Goal: Task Accomplishment & Management: Use online tool/utility

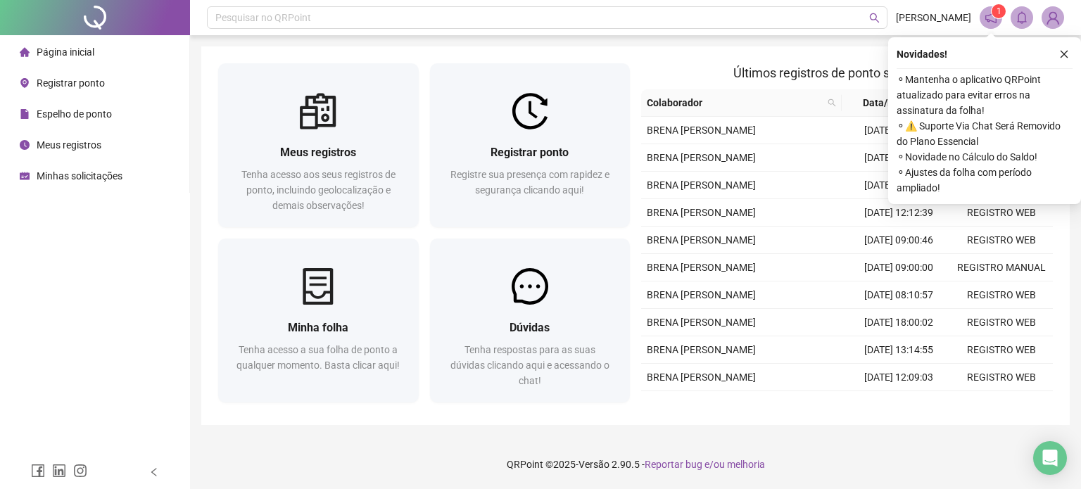
click at [61, 118] on span "Espelho de ponto" at bounding box center [74, 113] width 75 height 11
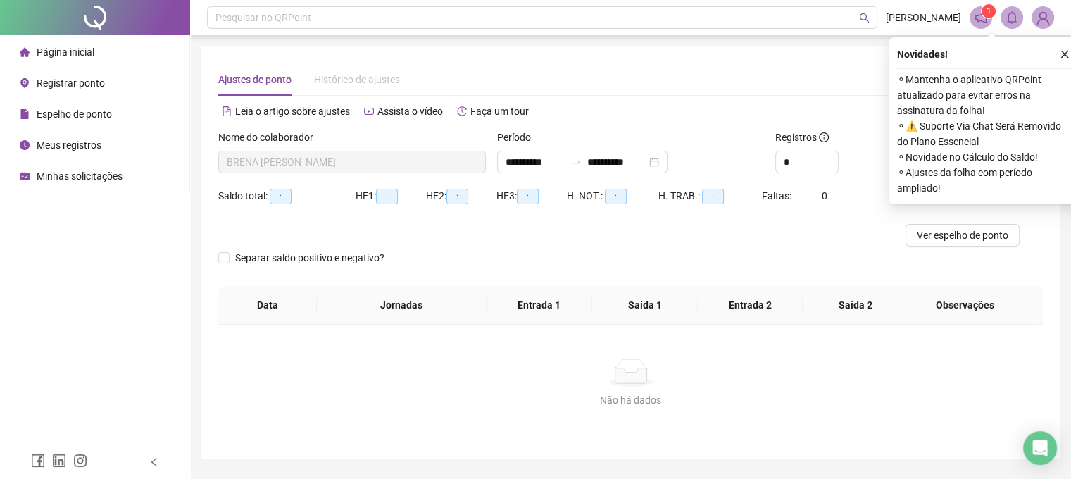
type input "**********"
click at [1063, 53] on icon "close" at bounding box center [1065, 55] width 8 height 8
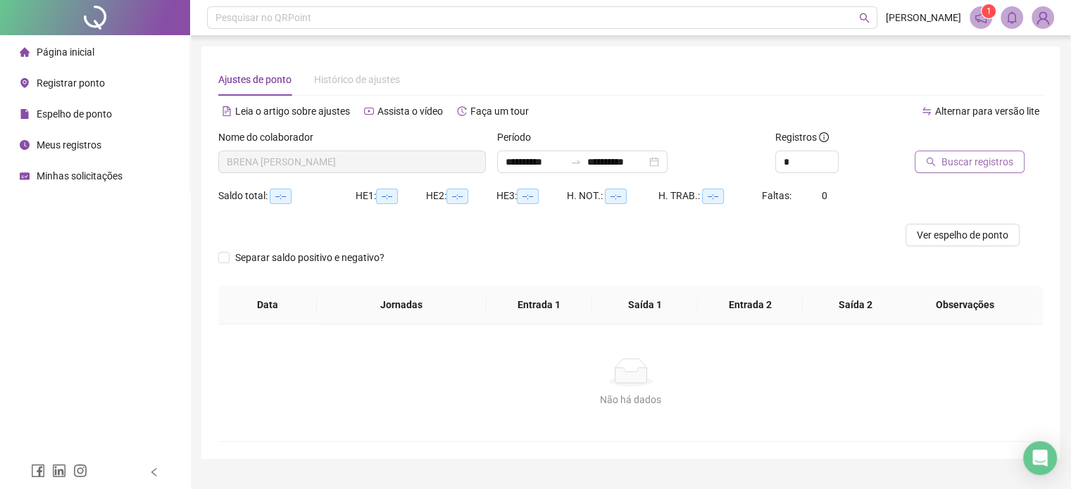
click at [988, 166] on span "Buscar registros" at bounding box center [977, 161] width 72 height 15
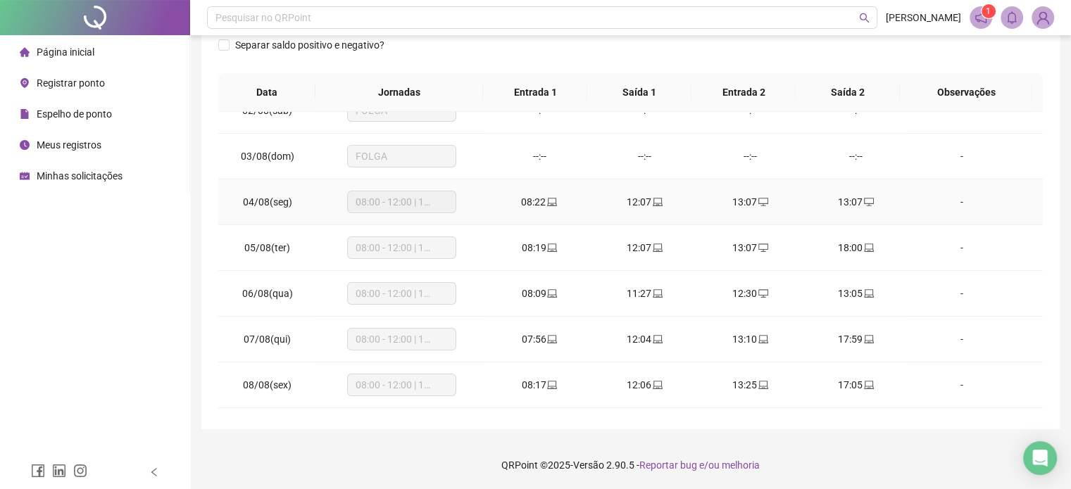
scroll to position [70, 0]
click at [864, 293] on icon "laptop" at bounding box center [869, 293] width 10 height 8
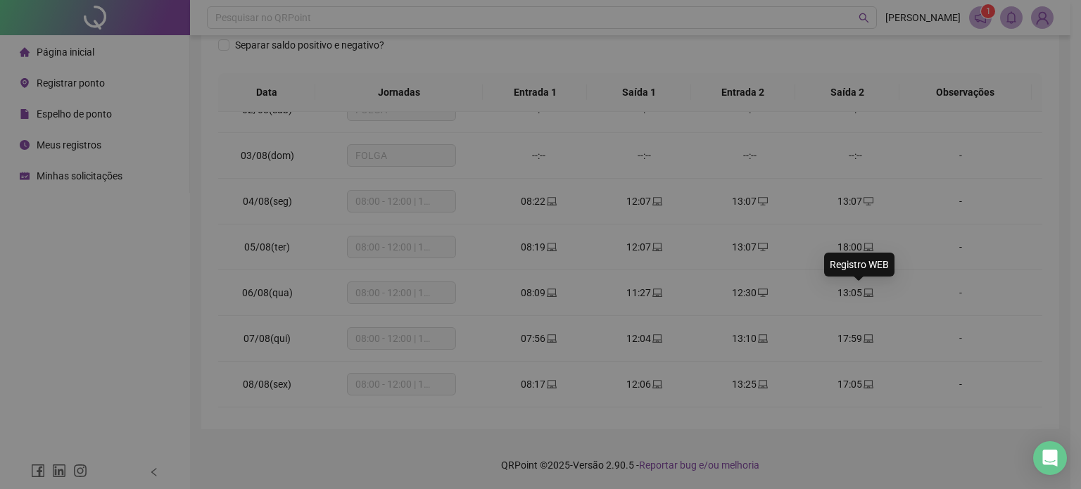
type input "**********"
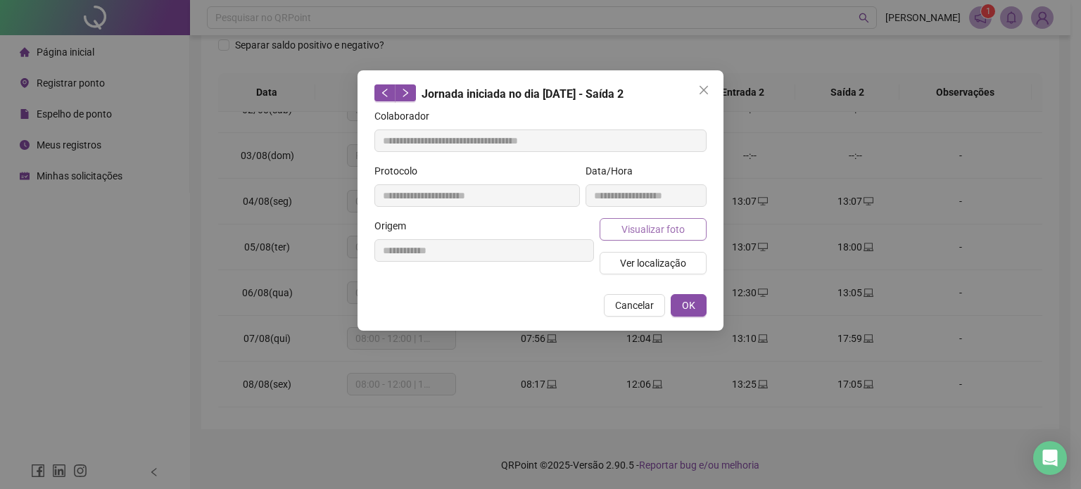
click at [662, 232] on span "Visualizar foto" at bounding box center [653, 229] width 63 height 15
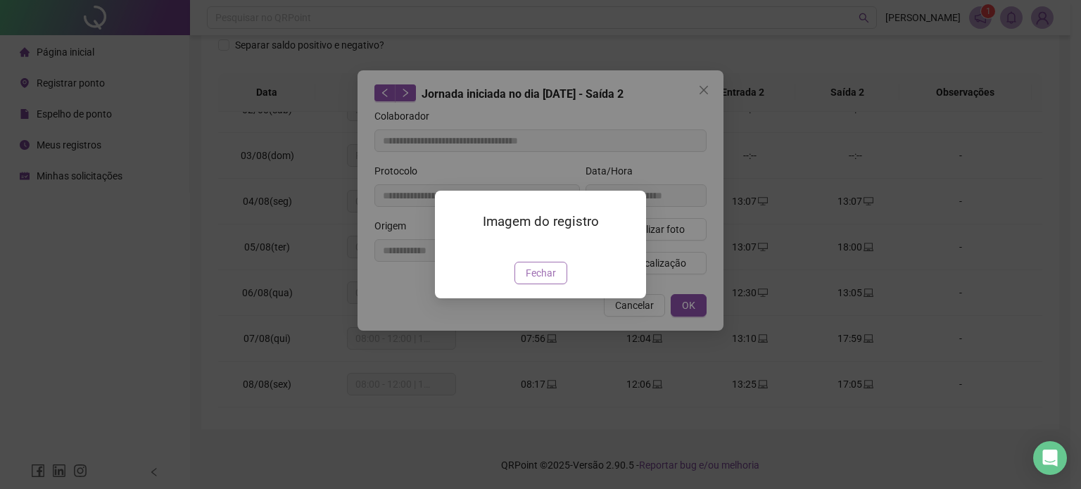
click at [537, 281] on span "Fechar" at bounding box center [541, 272] width 30 height 15
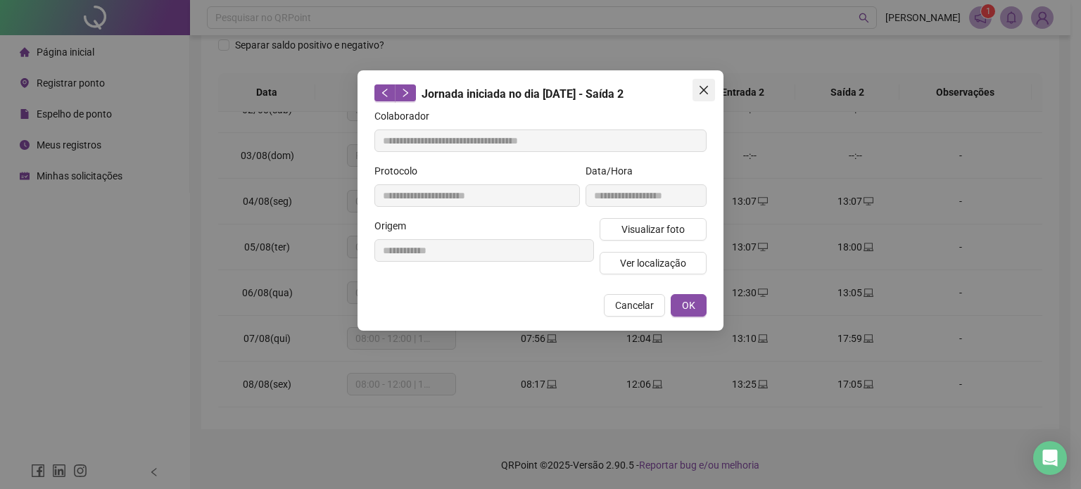
click at [698, 80] on button "Close" at bounding box center [704, 90] width 23 height 23
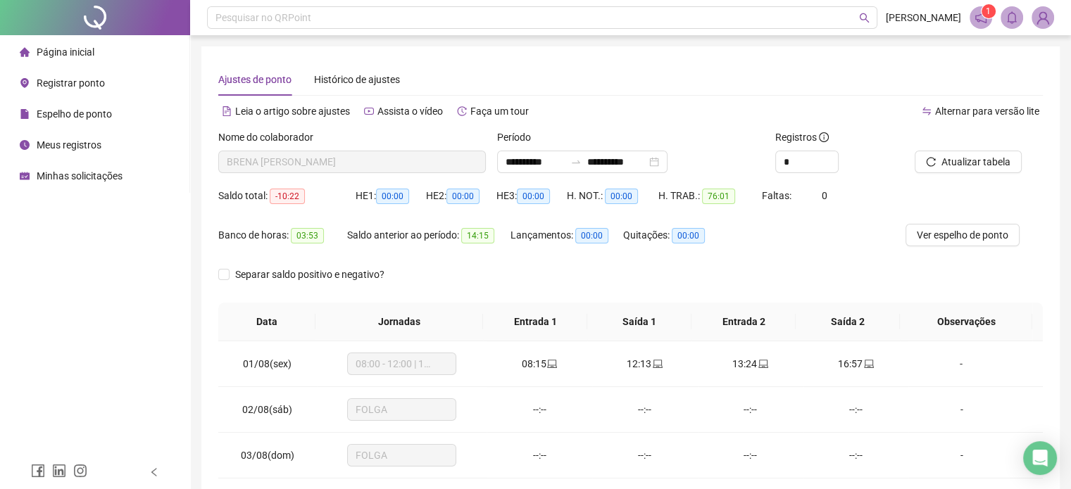
scroll to position [229, 0]
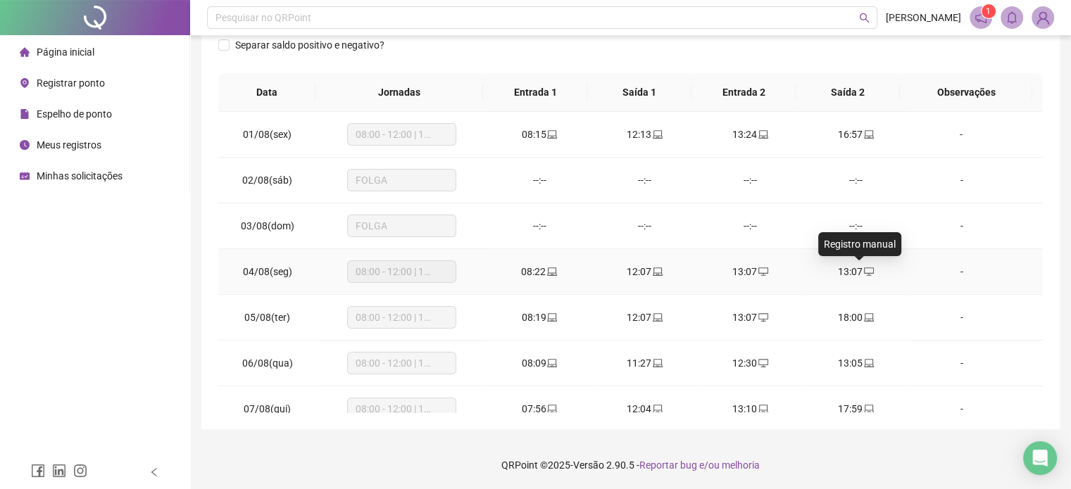
click at [864, 268] on icon "desktop" at bounding box center [869, 272] width 10 height 10
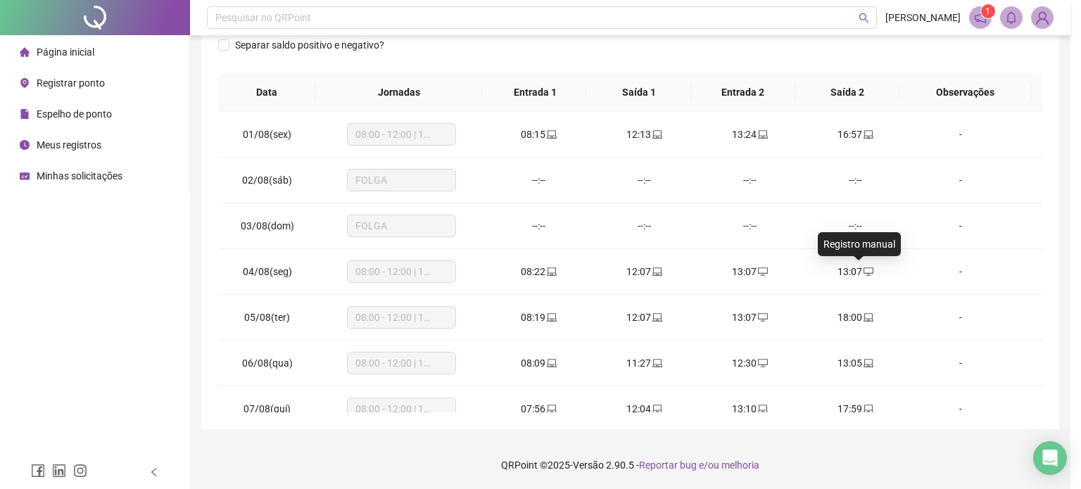
type input "**********"
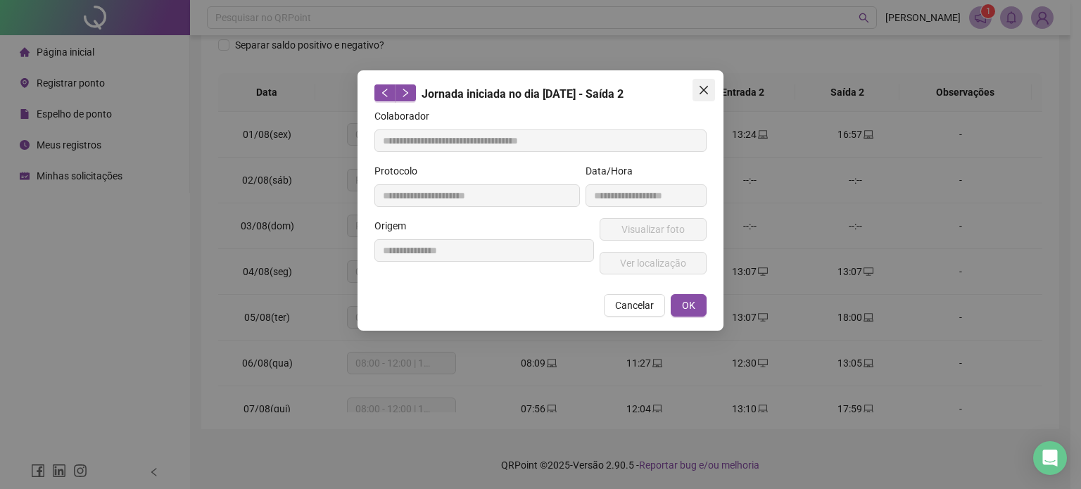
click at [707, 84] on icon "close" at bounding box center [703, 89] width 11 height 11
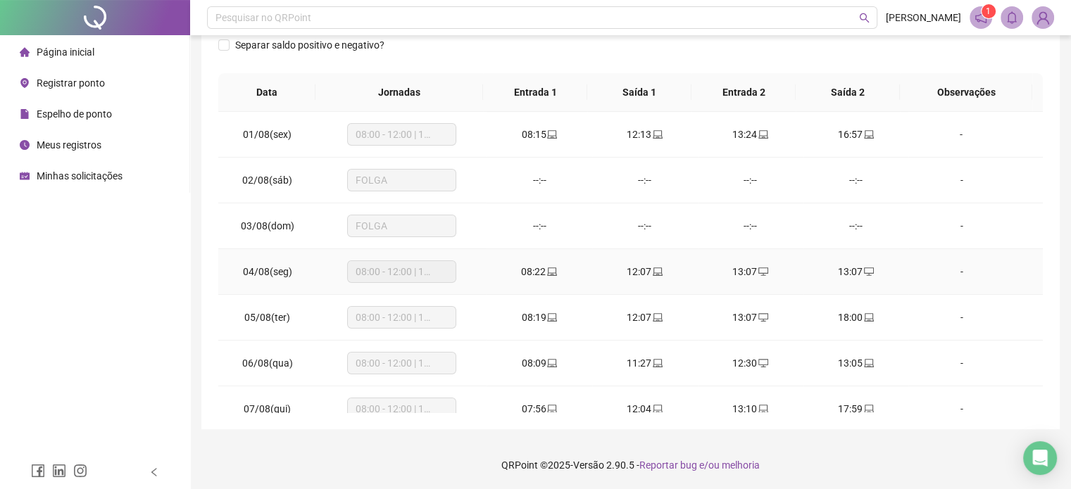
click at [758, 270] on icon "desktop" at bounding box center [763, 272] width 10 height 10
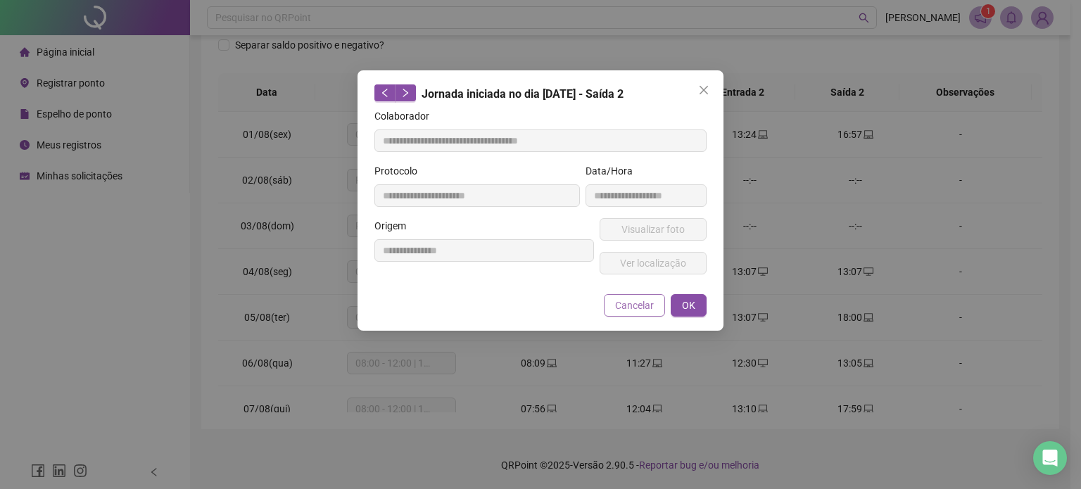
type input "**********"
click at [705, 88] on icon "close" at bounding box center [704, 90] width 8 height 8
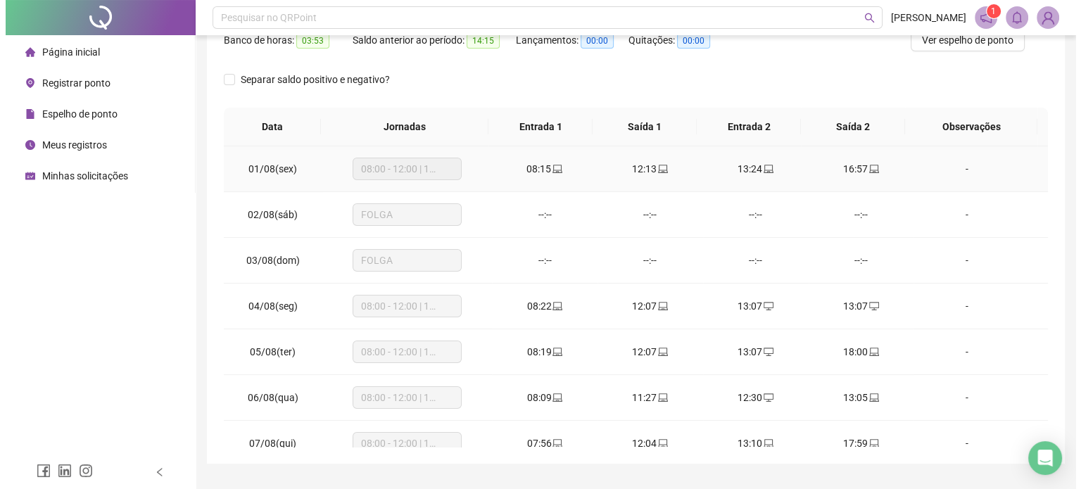
scroll to position [0, 0]
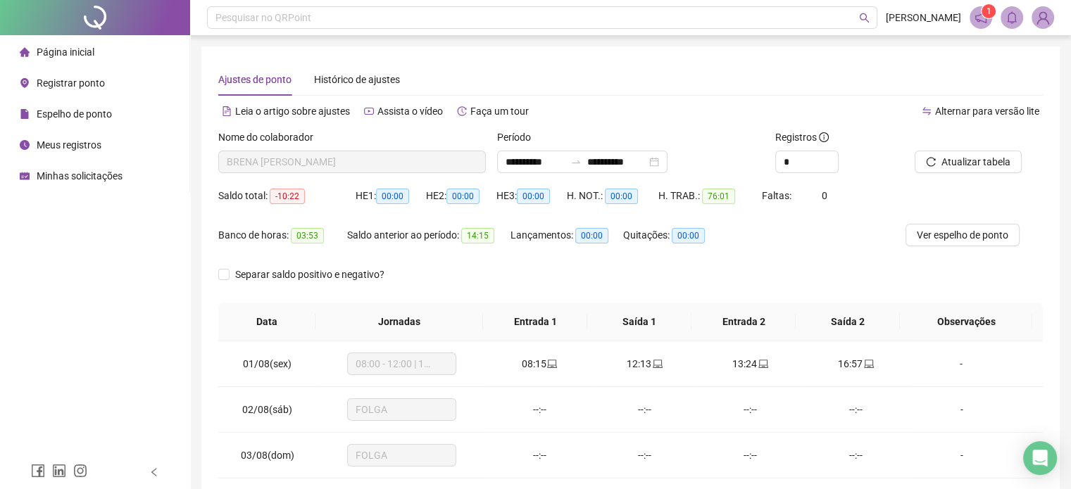
click at [101, 177] on span "Minhas solicitações" at bounding box center [80, 175] width 86 height 11
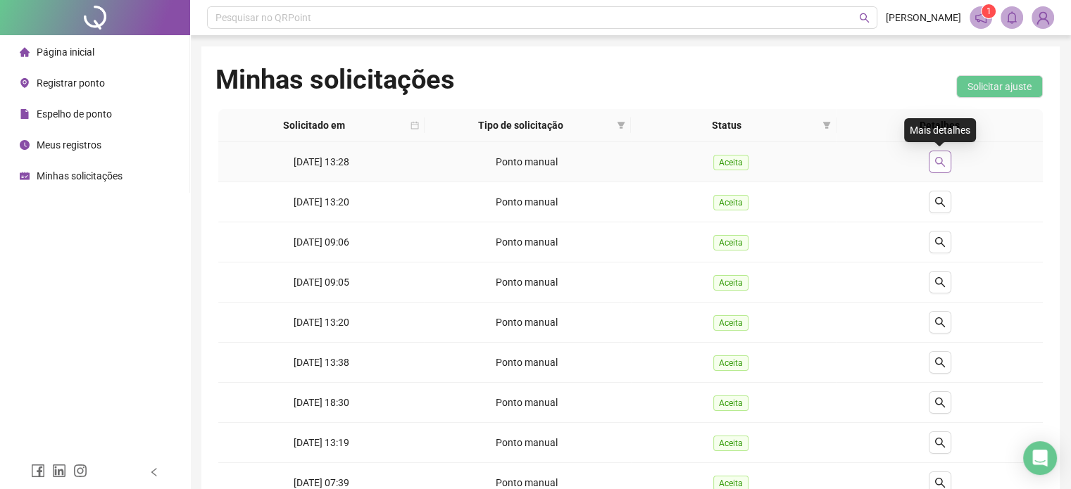
click at [937, 160] on icon "search" at bounding box center [939, 161] width 11 height 11
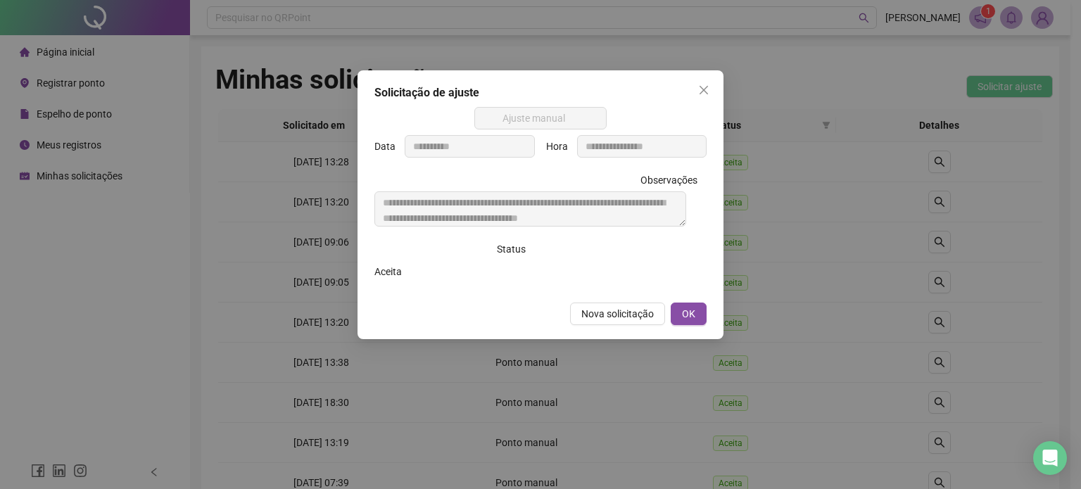
click at [682, 312] on span "OK" at bounding box center [688, 313] width 13 height 15
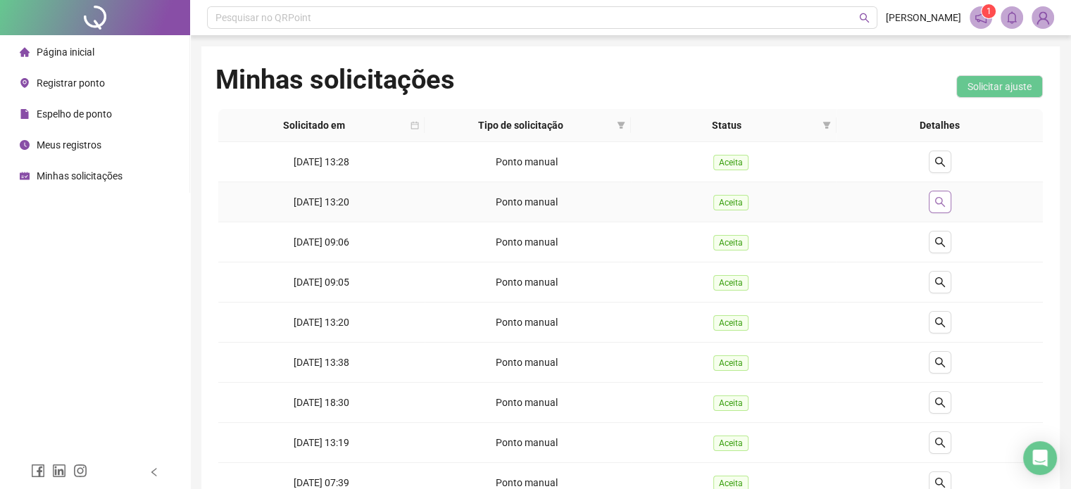
click at [940, 206] on icon "search" at bounding box center [939, 201] width 11 height 11
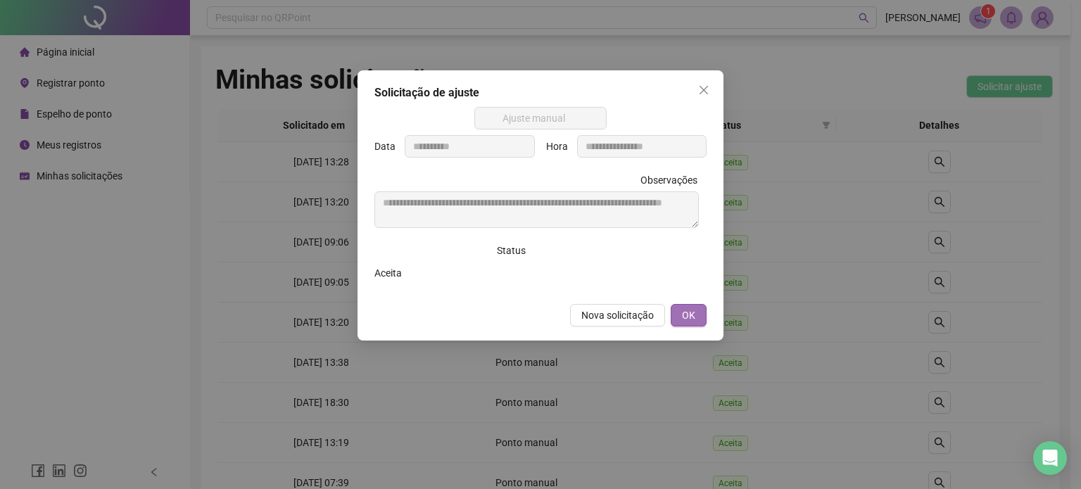
click at [693, 322] on span "OK" at bounding box center [688, 315] width 13 height 15
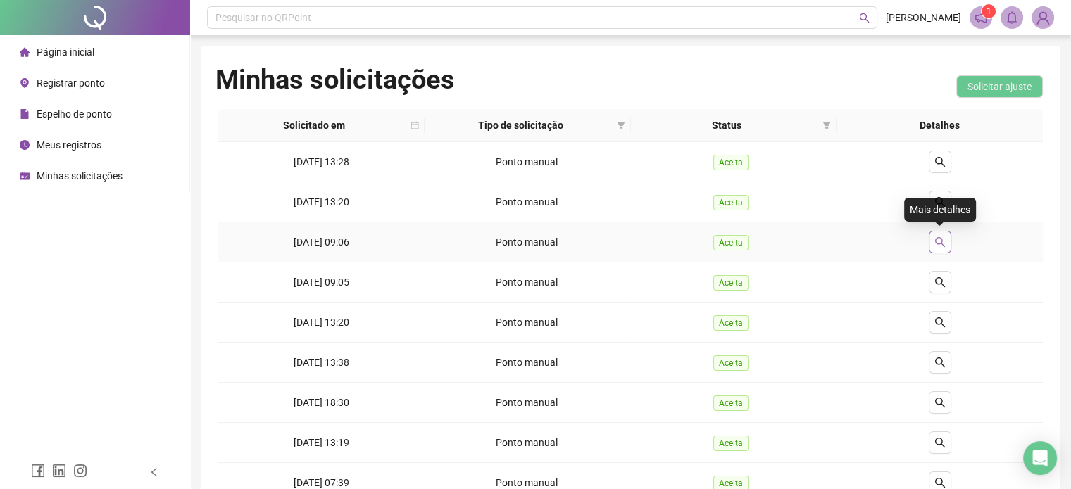
click at [940, 243] on icon "search" at bounding box center [939, 242] width 10 height 10
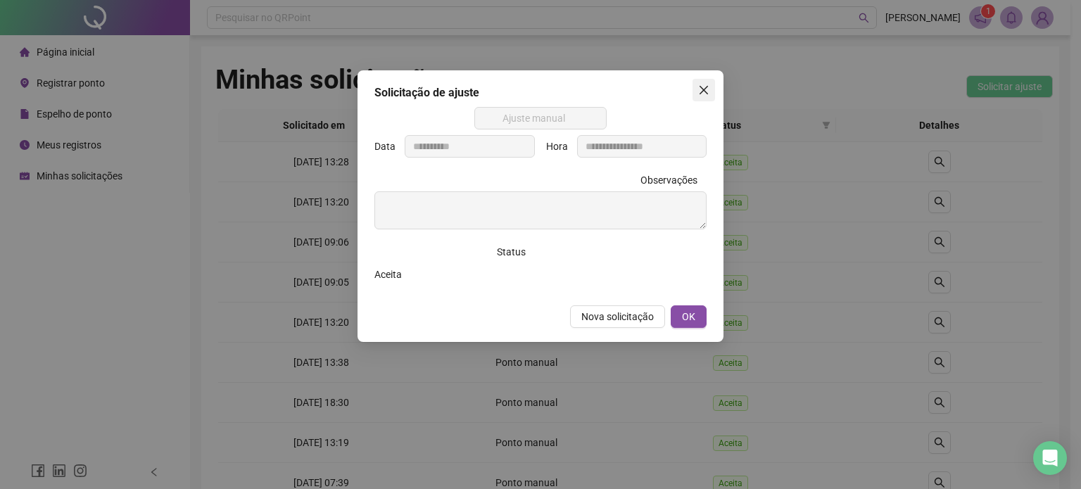
click at [701, 85] on icon "close" at bounding box center [703, 89] width 11 height 11
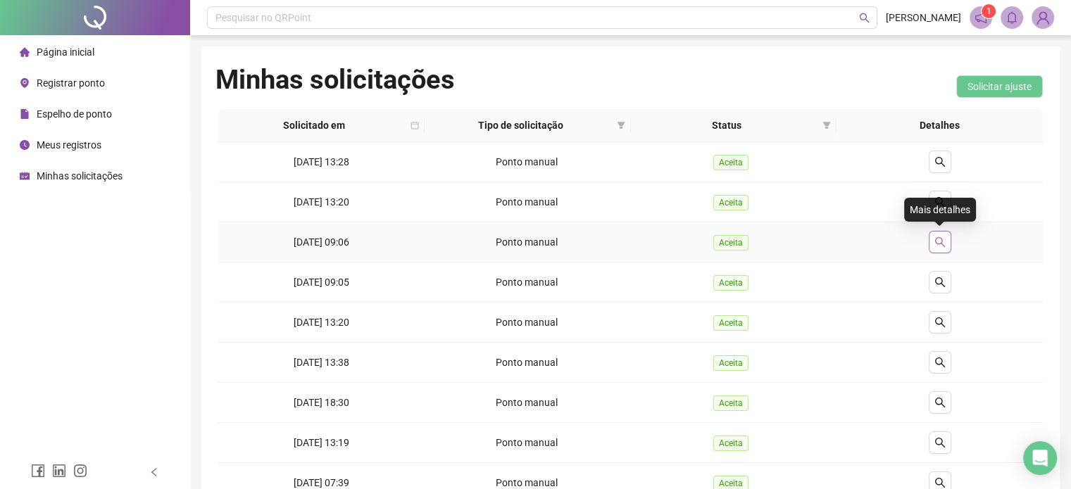
click at [942, 239] on icon "search" at bounding box center [939, 242] width 11 height 11
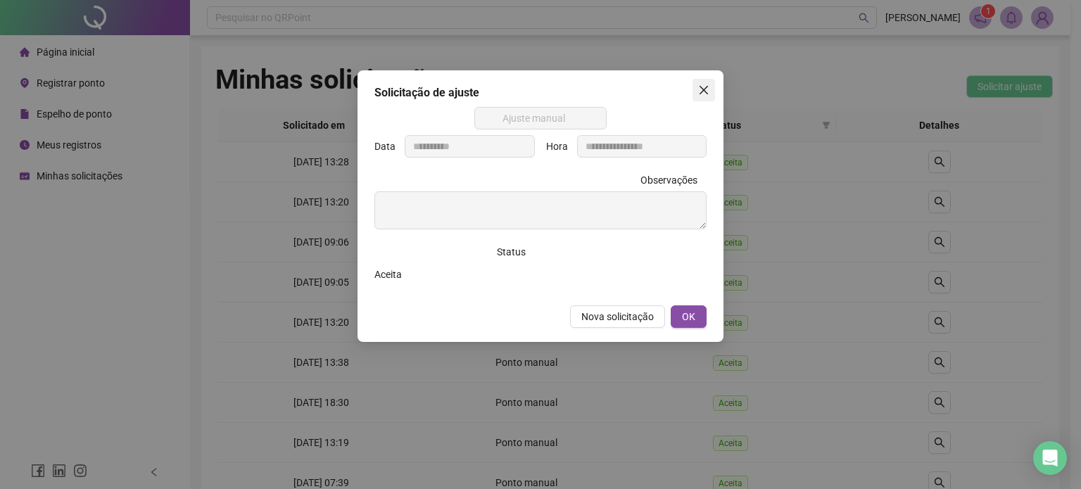
click at [701, 92] on icon "close" at bounding box center [704, 90] width 8 height 8
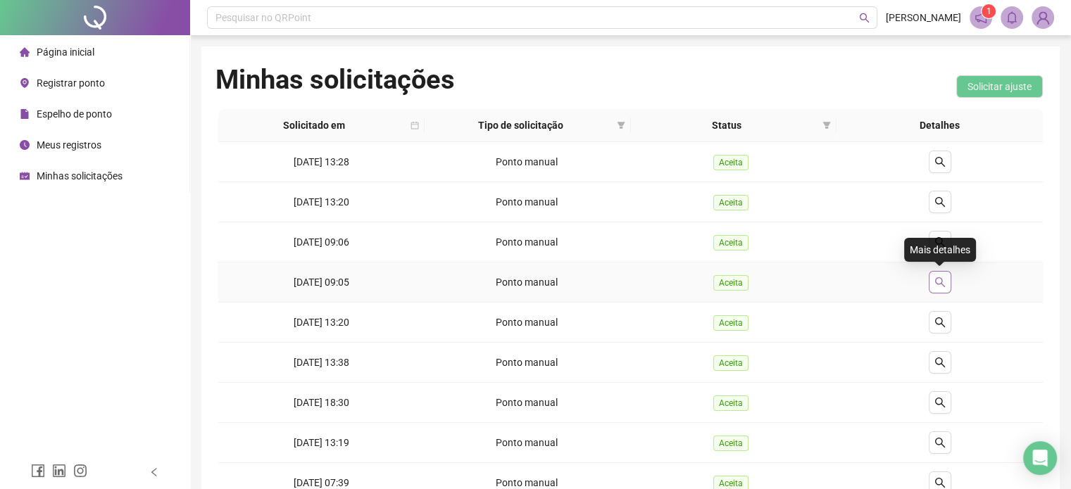
click at [938, 282] on icon "search" at bounding box center [939, 282] width 11 height 11
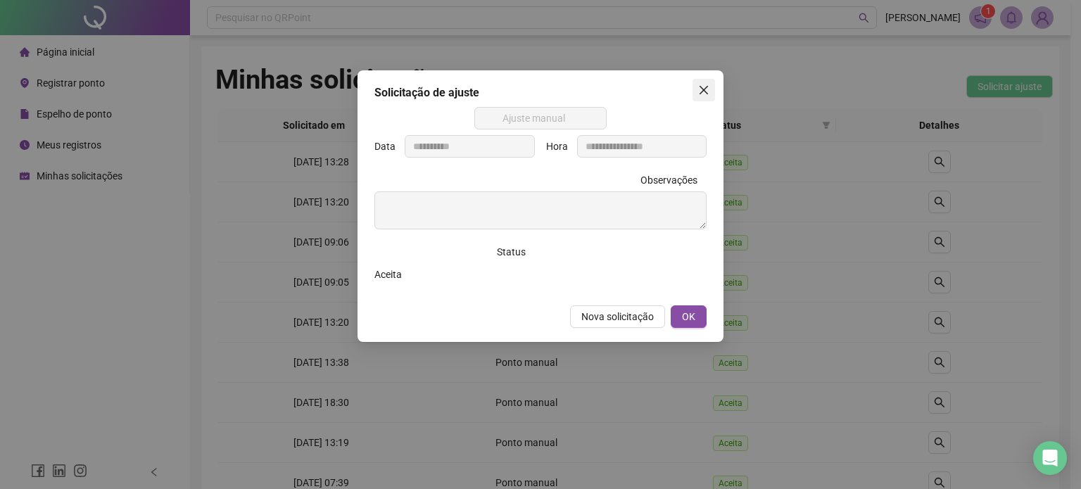
click at [705, 94] on icon "close" at bounding box center [703, 89] width 11 height 11
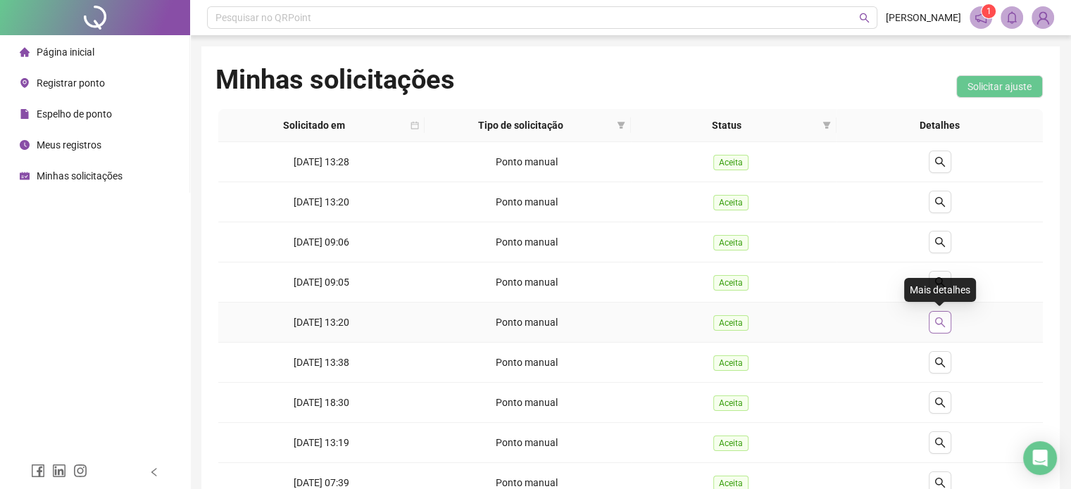
click at [944, 323] on icon "search" at bounding box center [939, 322] width 11 height 11
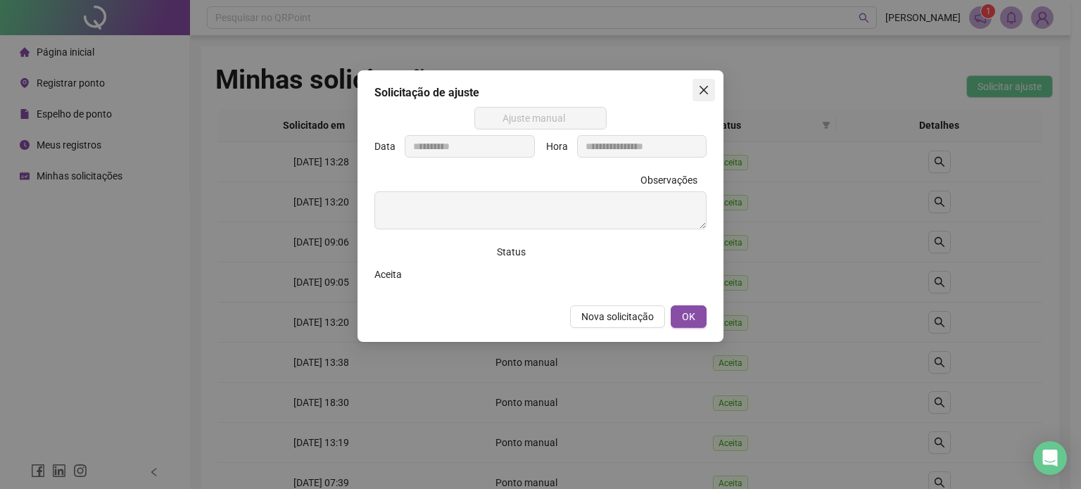
click at [707, 84] on icon "close" at bounding box center [703, 89] width 11 height 11
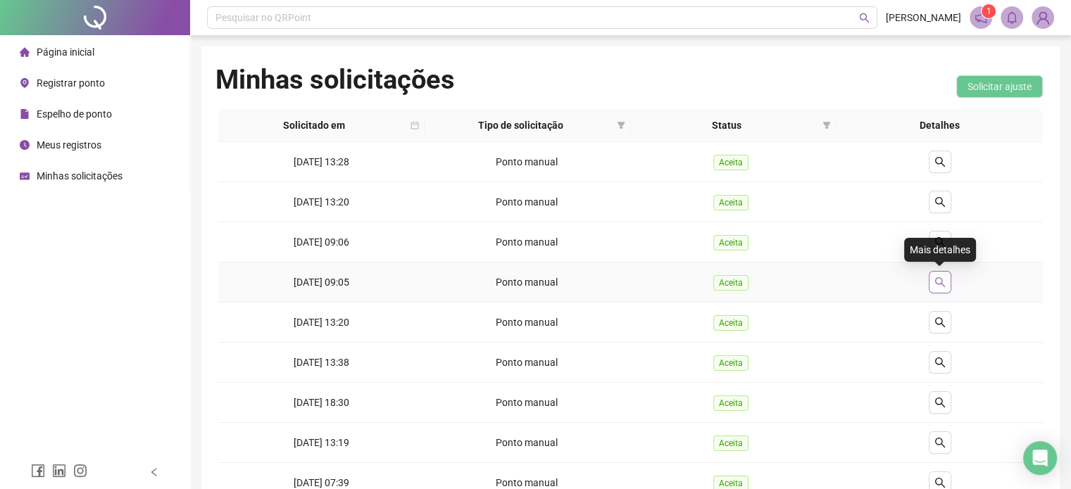
click at [937, 282] on icon "search" at bounding box center [939, 282] width 11 height 11
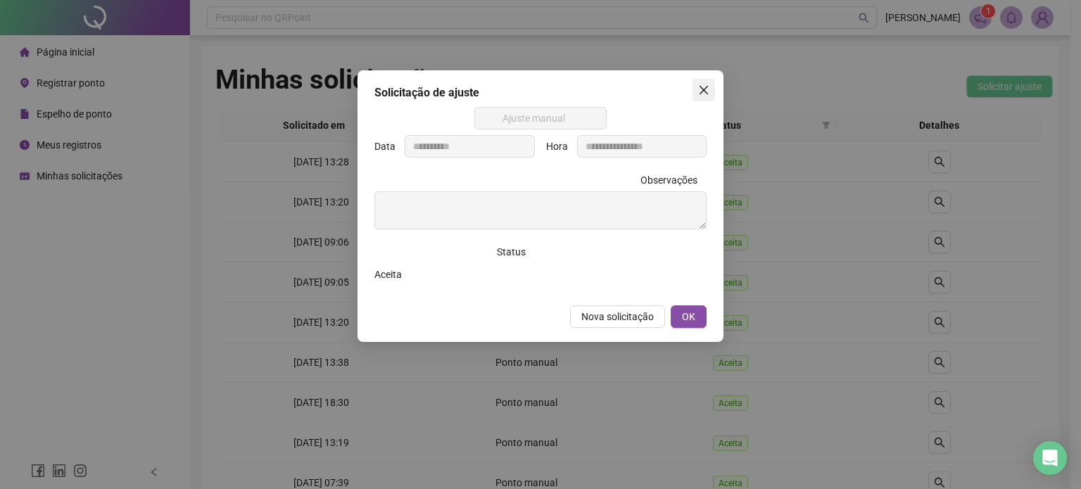
click at [700, 99] on button "Close" at bounding box center [704, 90] width 23 height 23
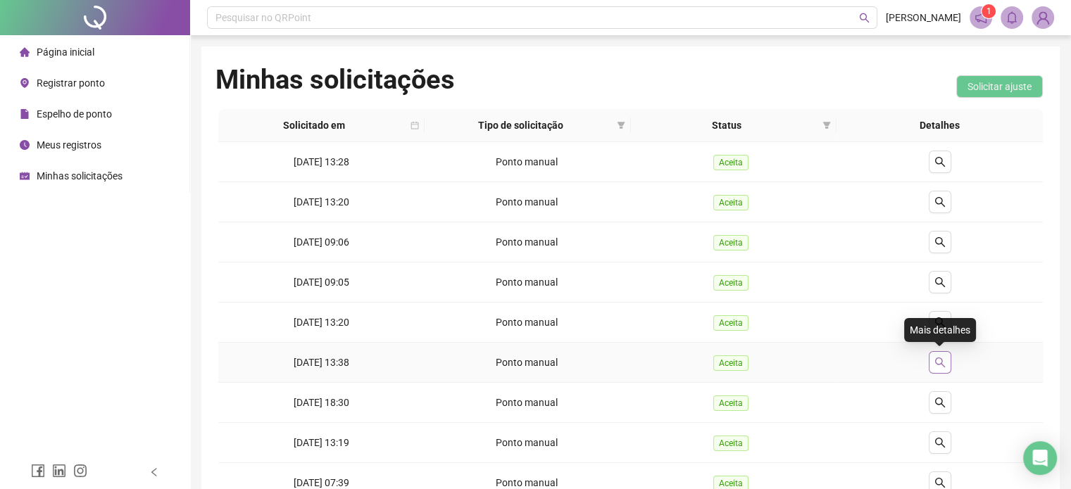
click at [936, 367] on button "button" at bounding box center [939, 362] width 23 height 23
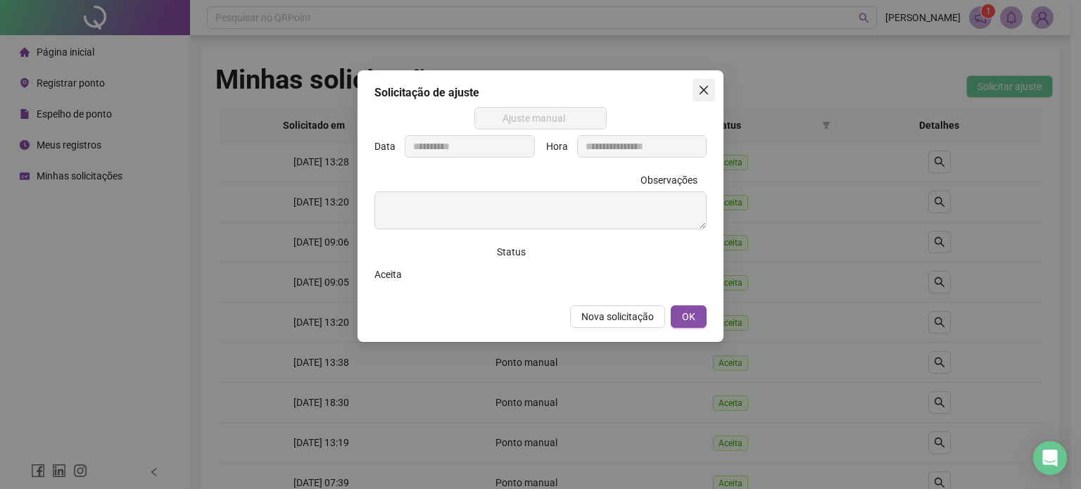
click at [705, 87] on icon "close" at bounding box center [703, 89] width 11 height 11
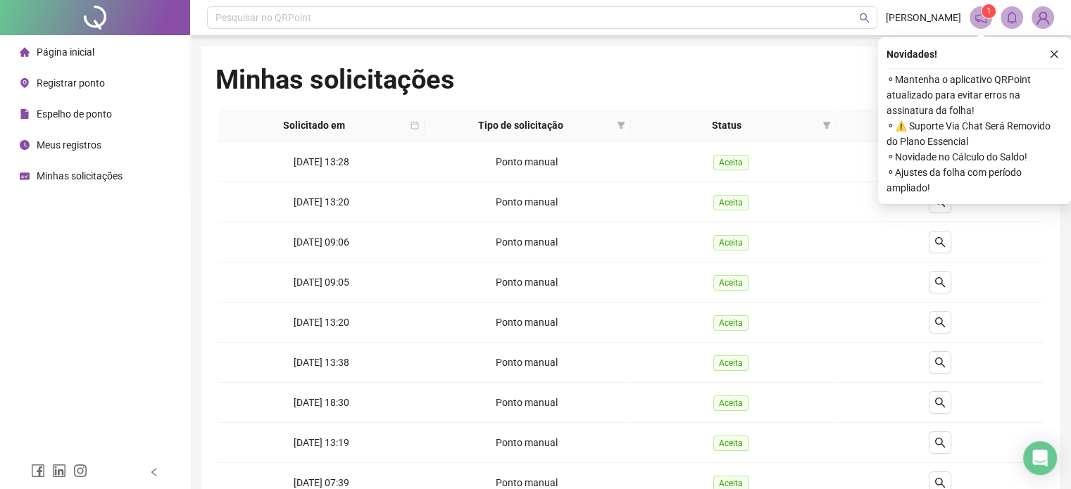
click at [65, 118] on span "Espelho de ponto" at bounding box center [74, 113] width 75 height 11
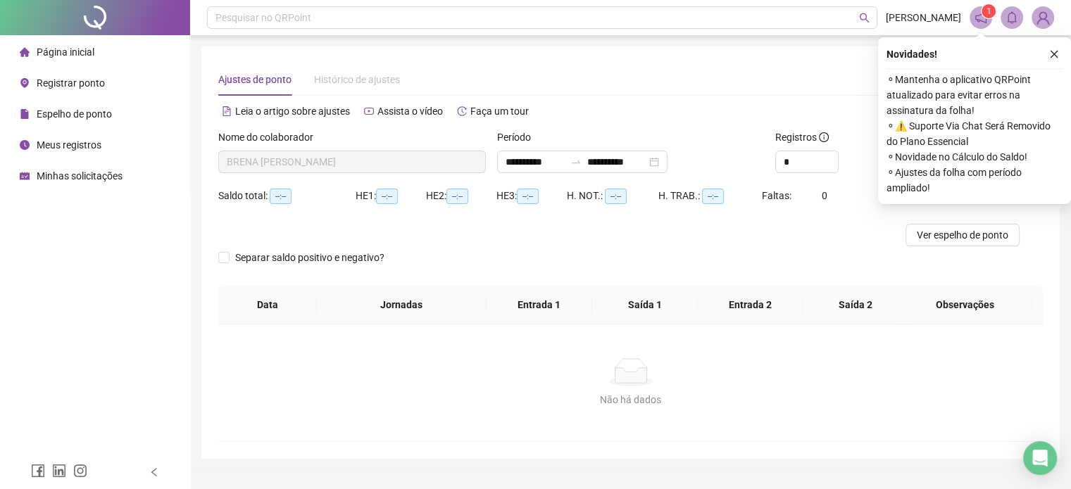
type input "**********"
drag, startPoint x: 1057, startPoint y: 51, endPoint x: 1042, endPoint y: 60, distance: 18.0
click at [1057, 51] on icon "close" at bounding box center [1054, 54] width 10 height 10
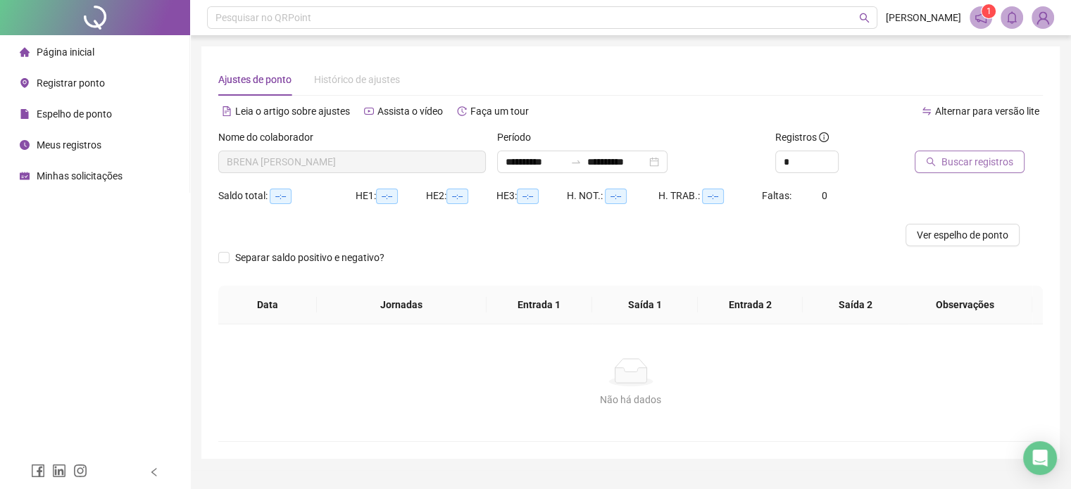
click at [948, 168] on span "Buscar registros" at bounding box center [977, 161] width 72 height 15
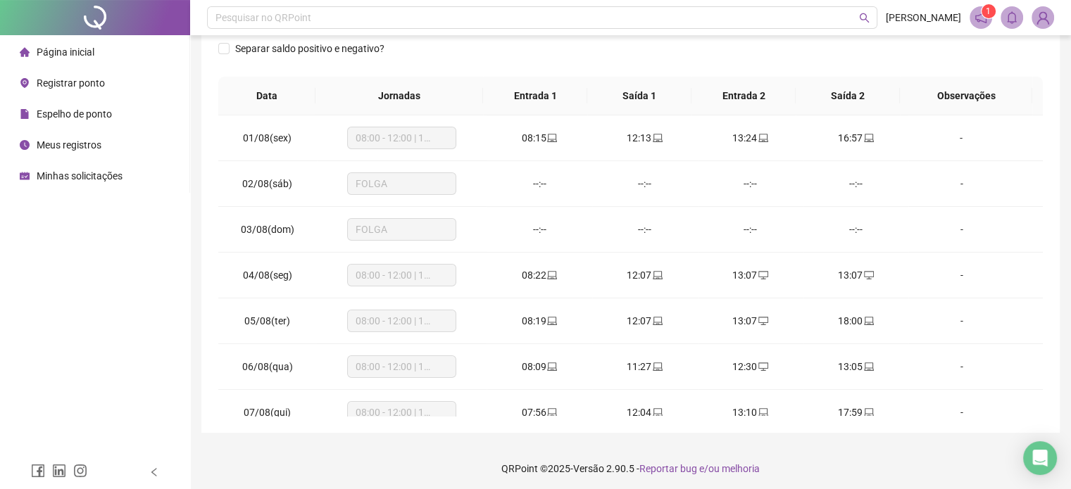
scroll to position [229, 0]
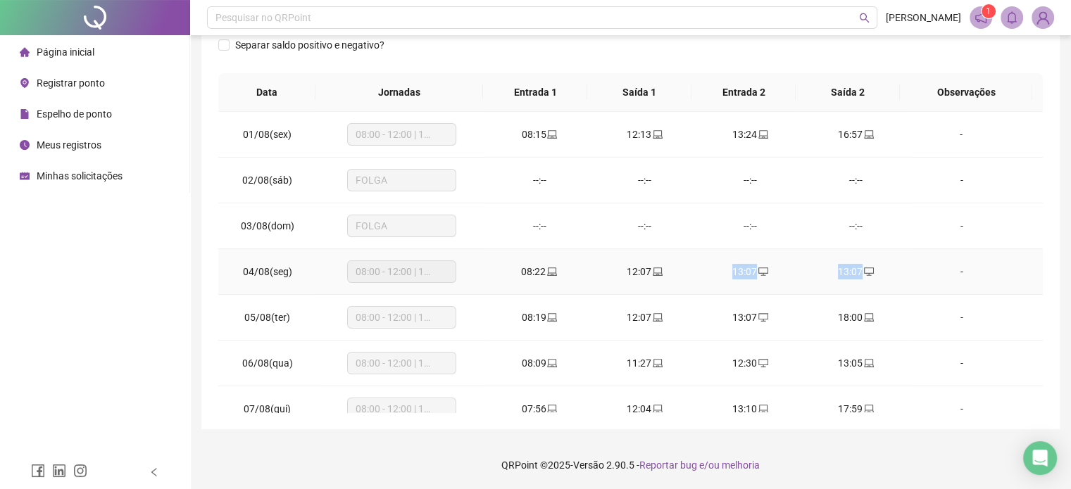
drag, startPoint x: 724, startPoint y: 270, endPoint x: 881, endPoint y: 273, distance: 157.7
click at [876, 273] on tr "04/08(seg) 08:00 - 12:00 | 13:00 - 18:00 08:22 12:07 13:07 13:07 -" at bounding box center [630, 272] width 824 height 46
click at [881, 273] on div "13:07" at bounding box center [855, 271] width 83 height 15
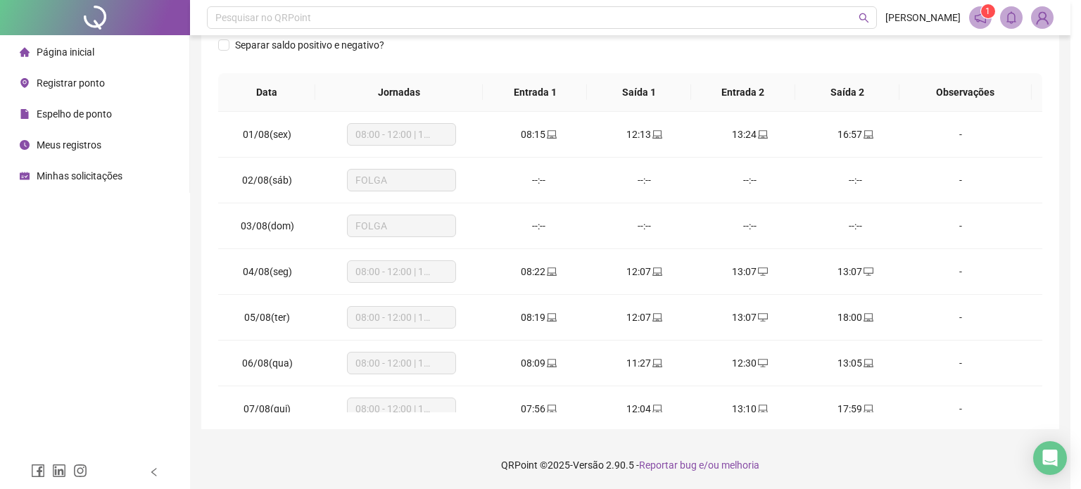
type input "**********"
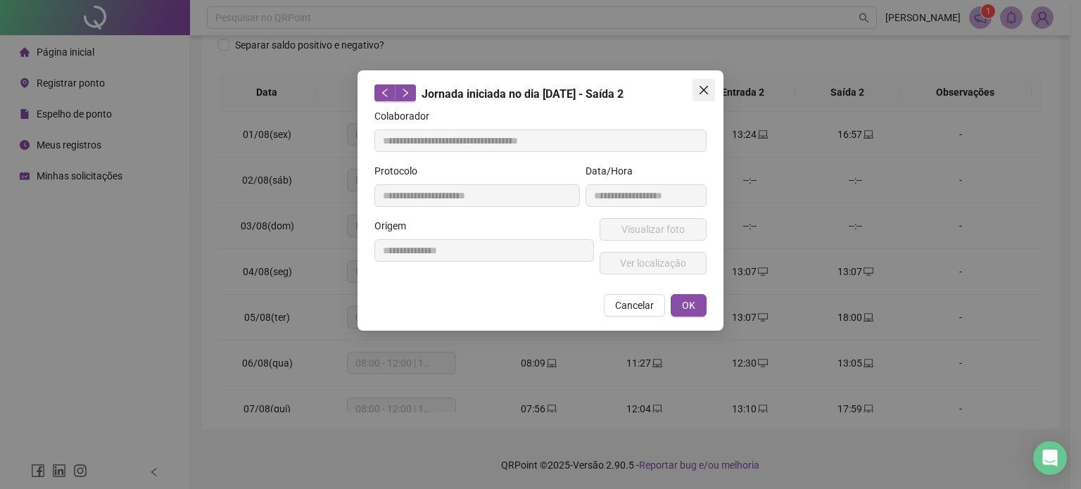
click at [701, 88] on icon "close" at bounding box center [704, 90] width 8 height 8
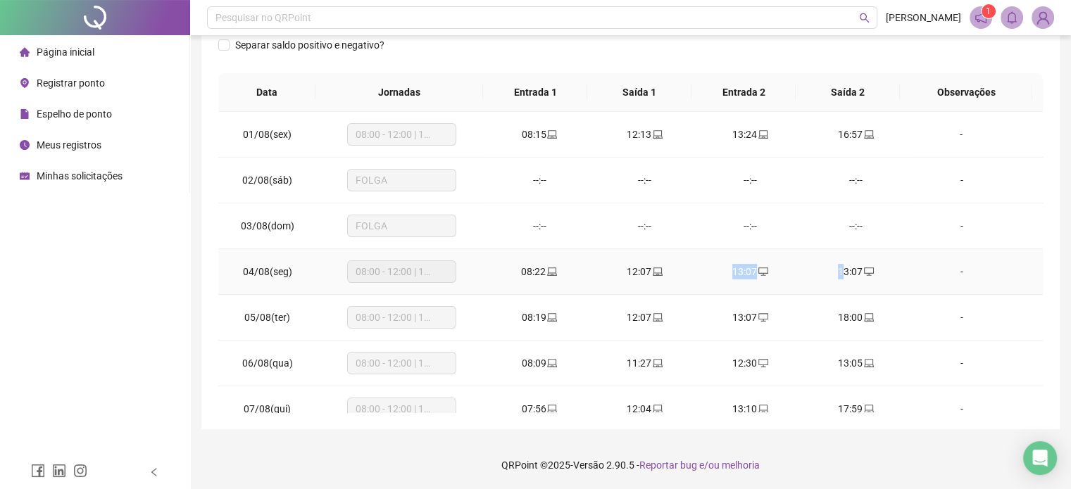
drag, startPoint x: 782, startPoint y: 273, endPoint x: 857, endPoint y: 273, distance: 75.3
click at [843, 273] on tr "04/08(seg) 08:00 - 12:00 | 13:00 - 18:00 08:22 12:07 13:07 13:07 -" at bounding box center [630, 272] width 824 height 46
drag, startPoint x: 872, startPoint y: 273, endPoint x: 888, endPoint y: 273, distance: 16.2
click at [883, 273] on div "13:07" at bounding box center [855, 271] width 83 height 15
click at [759, 270] on icon "desktop" at bounding box center [763, 272] width 10 height 10
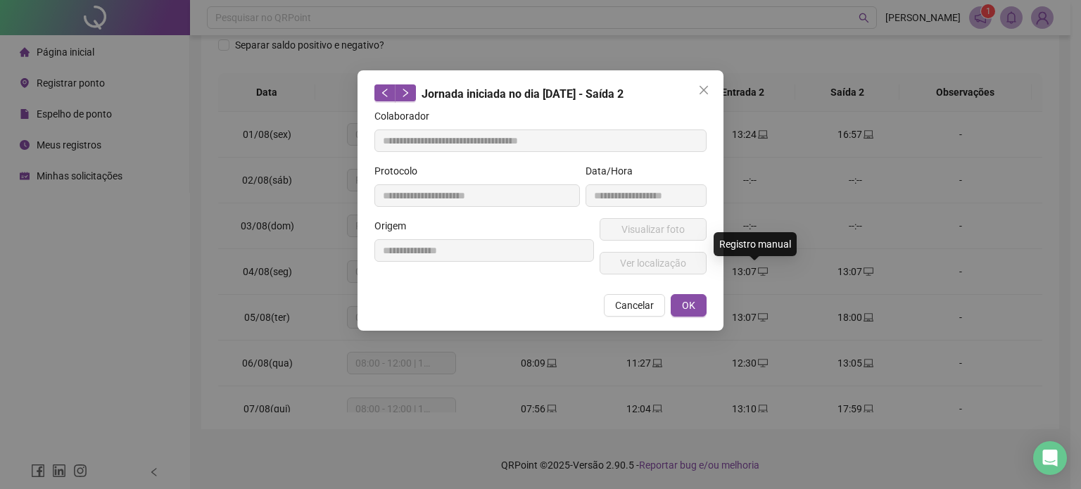
type input "**********"
click at [705, 92] on icon "close" at bounding box center [704, 90] width 8 height 8
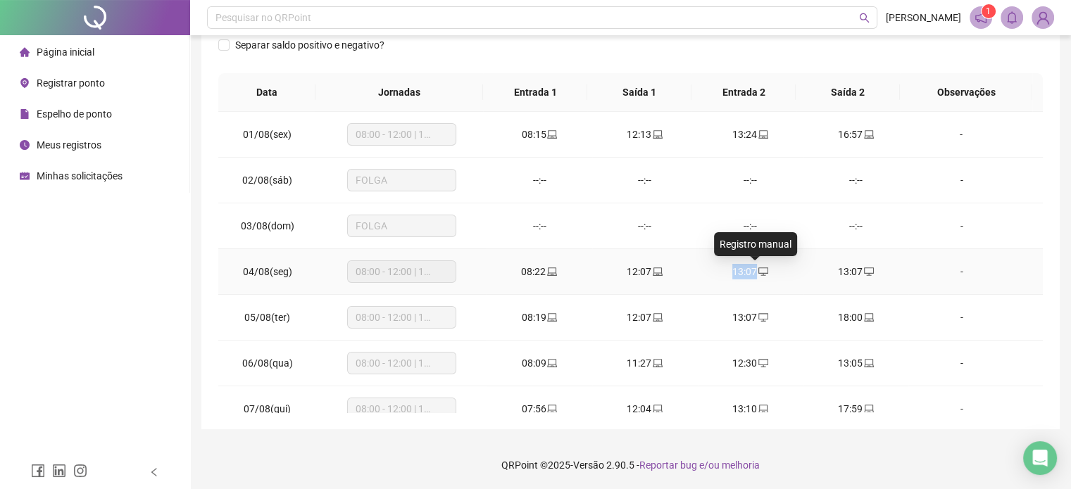
click at [749, 271] on div "13:07" at bounding box center [750, 271] width 83 height 15
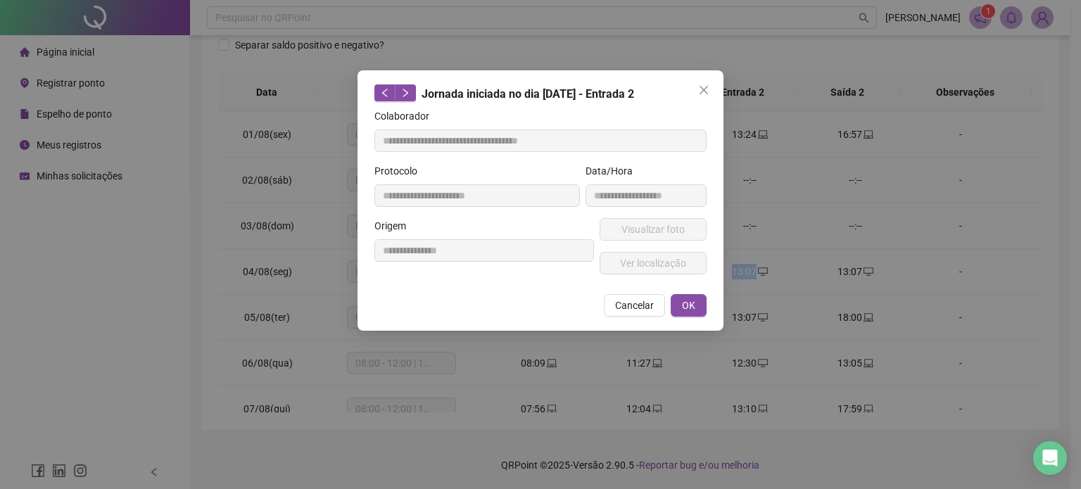
click at [707, 92] on icon "close" at bounding box center [703, 89] width 11 height 11
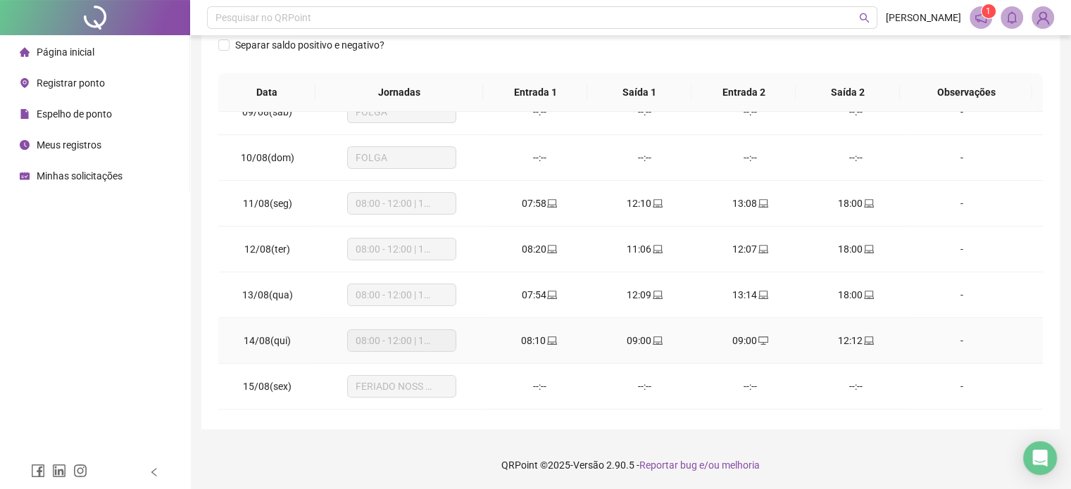
scroll to position [422, 0]
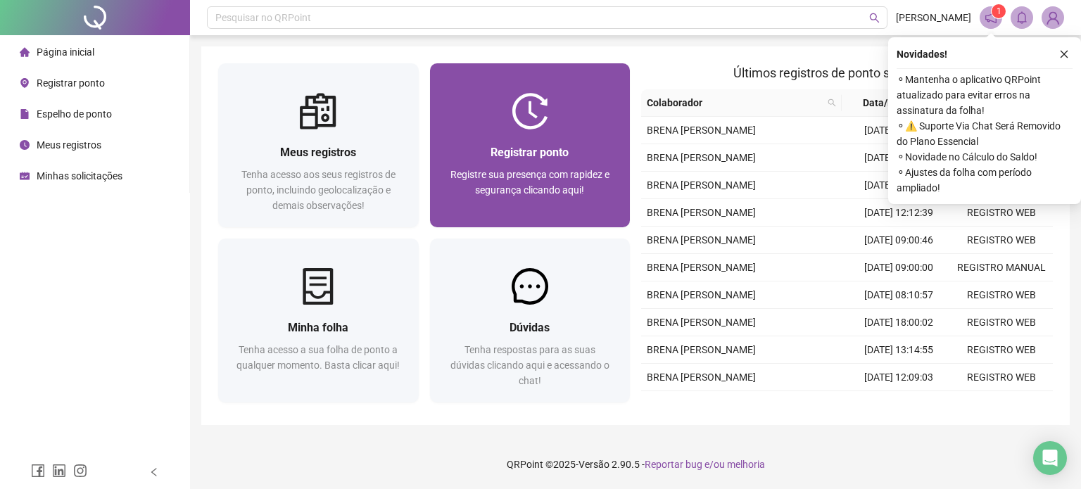
click at [563, 160] on div "Registrar ponto" at bounding box center [530, 153] width 167 height 18
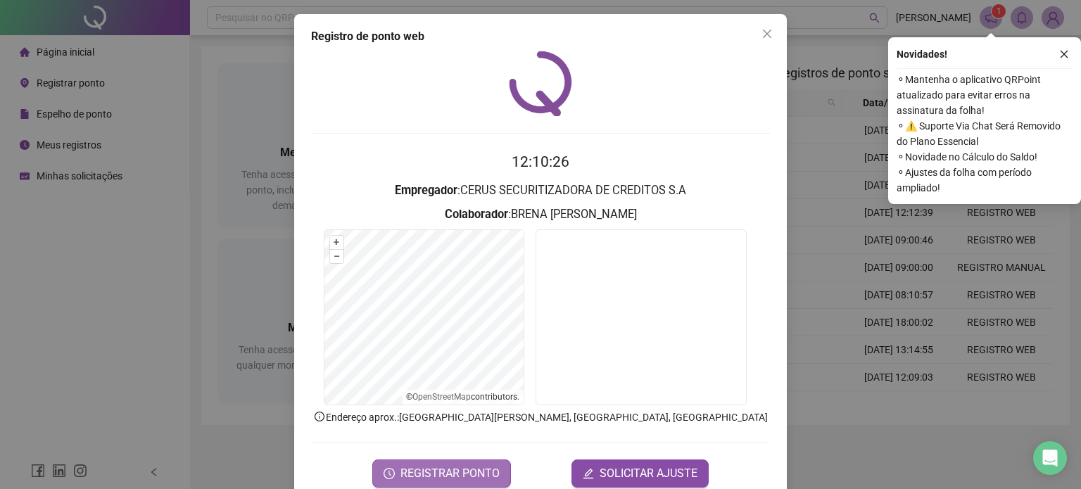
click at [453, 473] on span "REGISTRAR PONTO" at bounding box center [450, 473] width 99 height 17
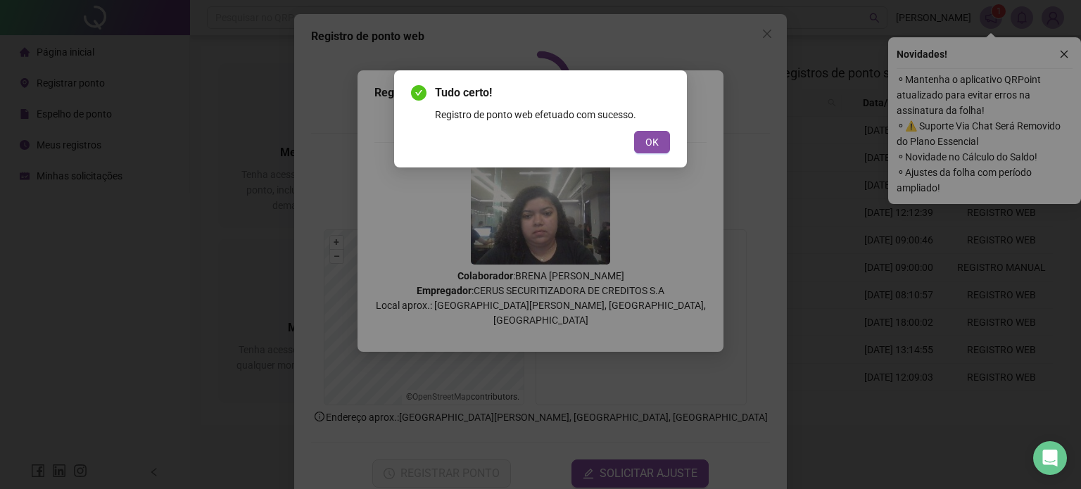
click at [661, 126] on div "Tudo certo! Registro de ponto web efetuado com sucesso. OK" at bounding box center [540, 118] width 259 height 69
click at [656, 140] on span "OK" at bounding box center [651, 141] width 13 height 15
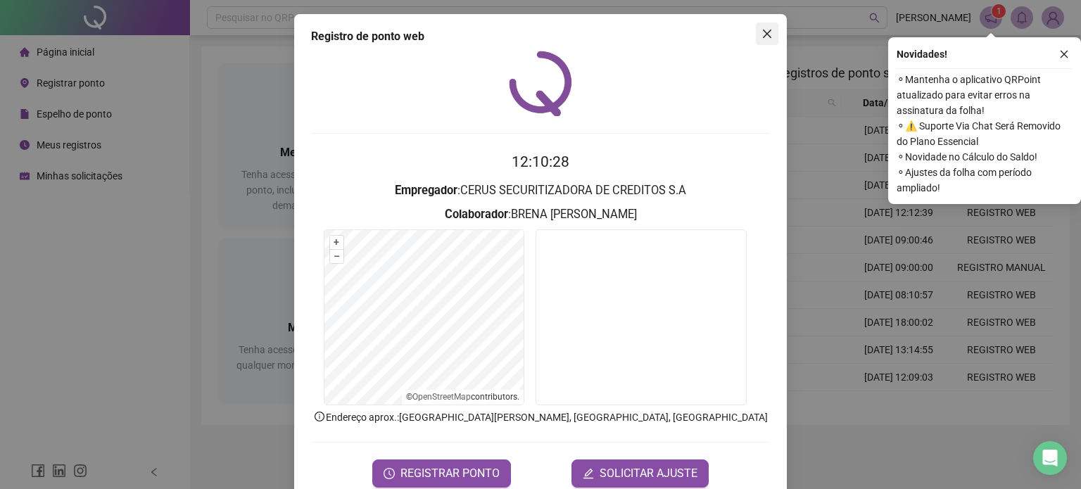
click at [764, 26] on button "Close" at bounding box center [767, 34] width 23 height 23
